Goal: Information Seeking & Learning: Understand process/instructions

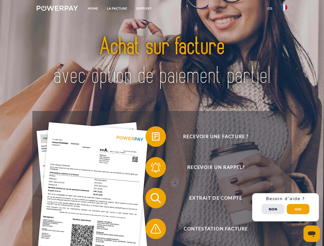
click at [57, 9] on img at bounding box center [57, 8] width 41 height 5
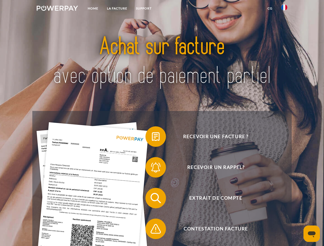
click at [284, 9] on img at bounding box center [284, 7] width 6 height 6
click at [270, 8] on link "CG" at bounding box center [270, 8] width 14 height 9
click at [152, 138] on span at bounding box center [148, 137] width 26 height 26
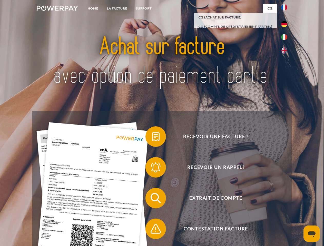
click at [152, 169] on span at bounding box center [148, 168] width 26 height 26
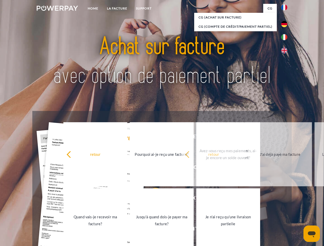
click at [152, 199] on link "Jusqu'à quand dois-je payer ma facture?" at bounding box center [162, 221] width 64 height 64
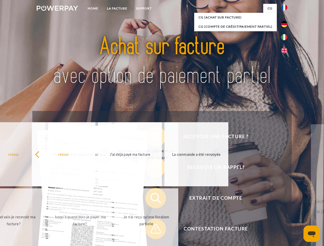
click at [152, 230] on div "Recevoir une facture ? Recevoir un rappel? Extrait de compte retour" at bounding box center [161, 213] width 259 height 205
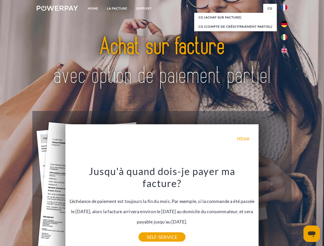
click at [286, 208] on div "Recevoir une facture ? Recevoir un rappel? Extrait de compte retour" at bounding box center [161, 213] width 259 height 205
click at [273, 209] on span "Extrait de compte" at bounding box center [216, 198] width 126 height 21
click at [298, 209] on header "Home LA FACTURE Support" at bounding box center [162, 177] width 324 height 354
